Goal: Information Seeking & Learning: Learn about a topic

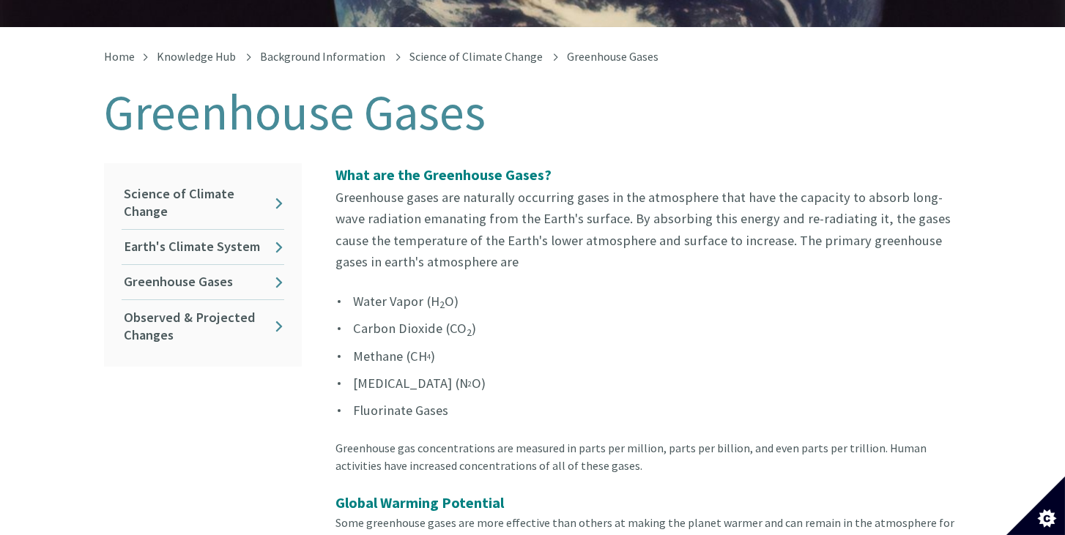
scroll to position [278, 0]
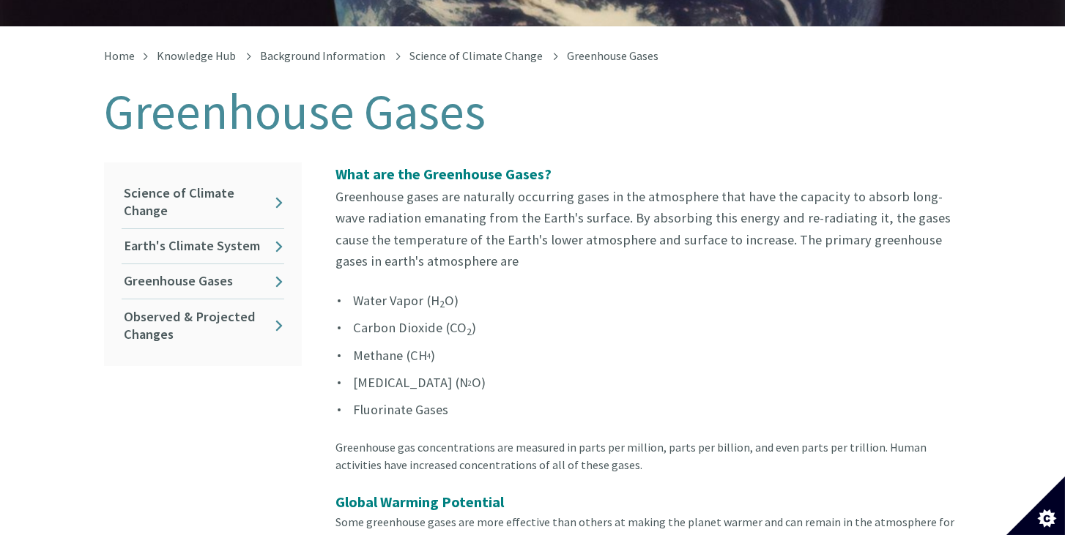
drag, startPoint x: 330, startPoint y: 182, endPoint x: 493, endPoint y: 238, distance: 172.7
copy p "Greenhouse gases are naturally occurring gases in the atmosphere that have the …"
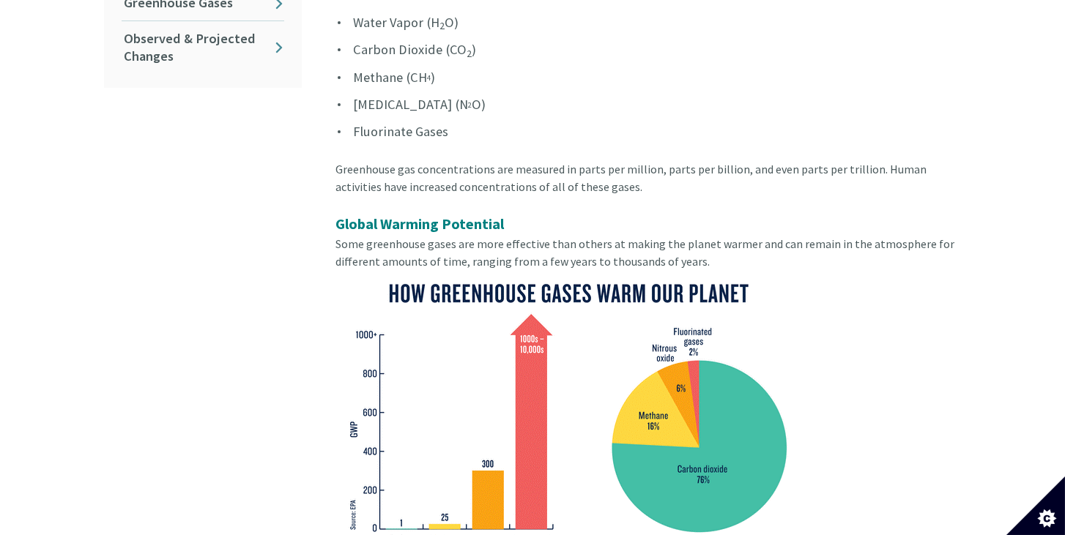
scroll to position [556, 0]
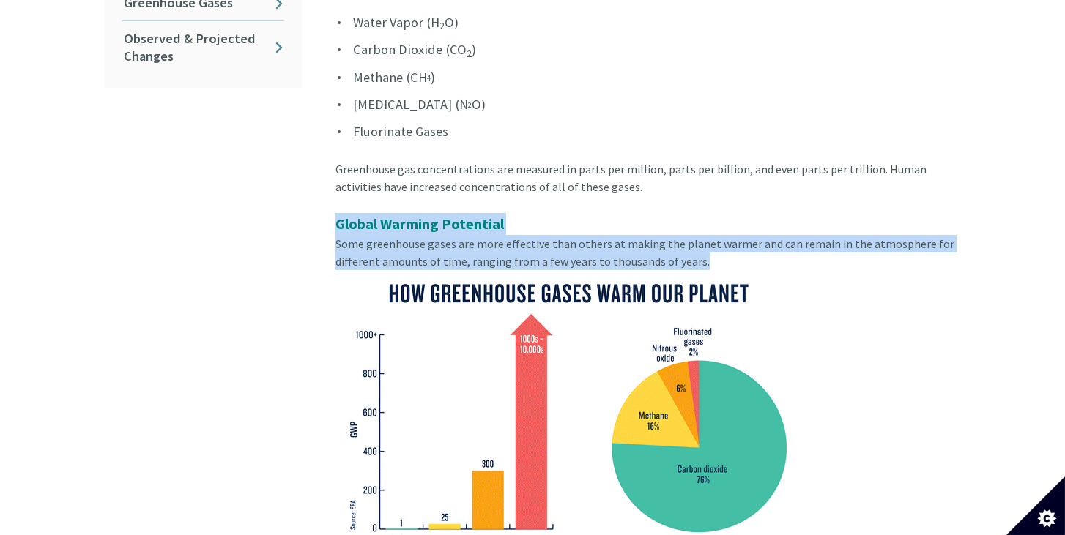
drag, startPoint x: 336, startPoint y: 209, endPoint x: 707, endPoint y: 242, distance: 372.7
click at [707, 242] on div "Global Warming Potential Some greenhouse gases are more effective than others a…" at bounding box center [647, 427] width 625 height 429
copy div "Global Warming Potential Some greenhouse gases are more effective than others a…"
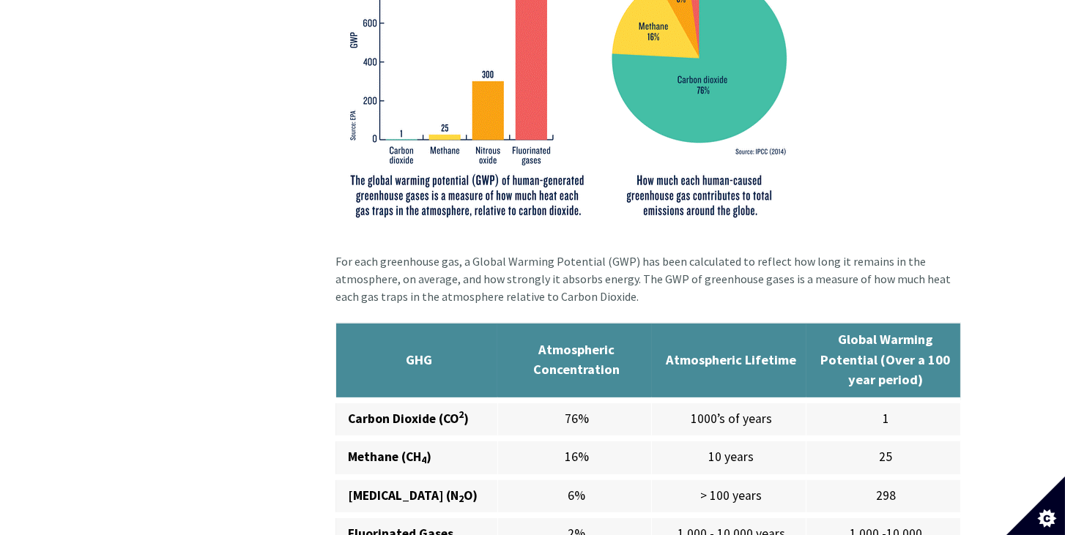
scroll to position [947, 0]
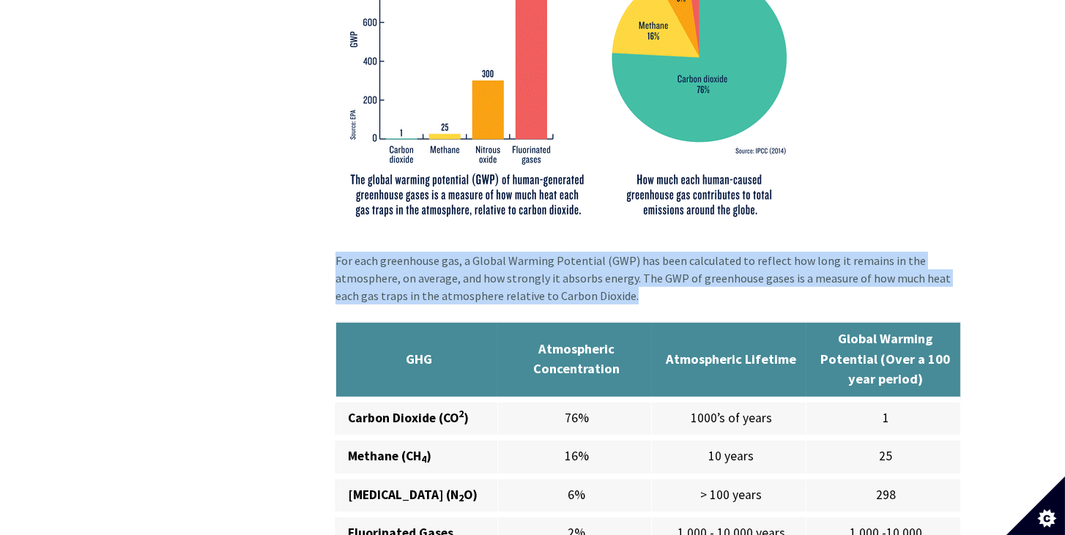
drag, startPoint x: 338, startPoint y: 246, endPoint x: 614, endPoint y: 278, distance: 277.2
copy div "For each greenhouse gas, a Global Warming Potential (GWP) has been calculated t…"
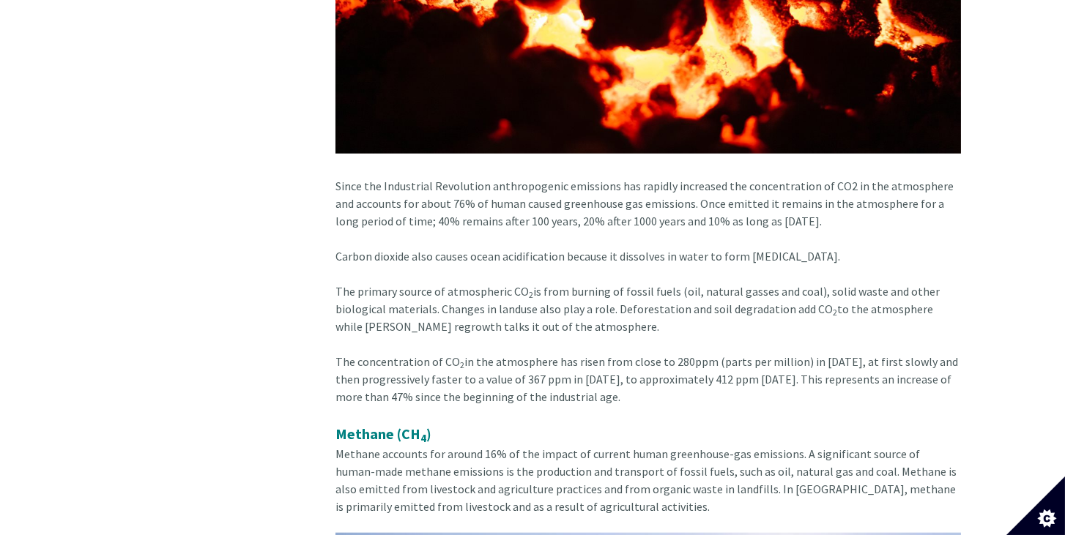
scroll to position [3077, 0]
